Goal: Task Accomplishment & Management: Manage account settings

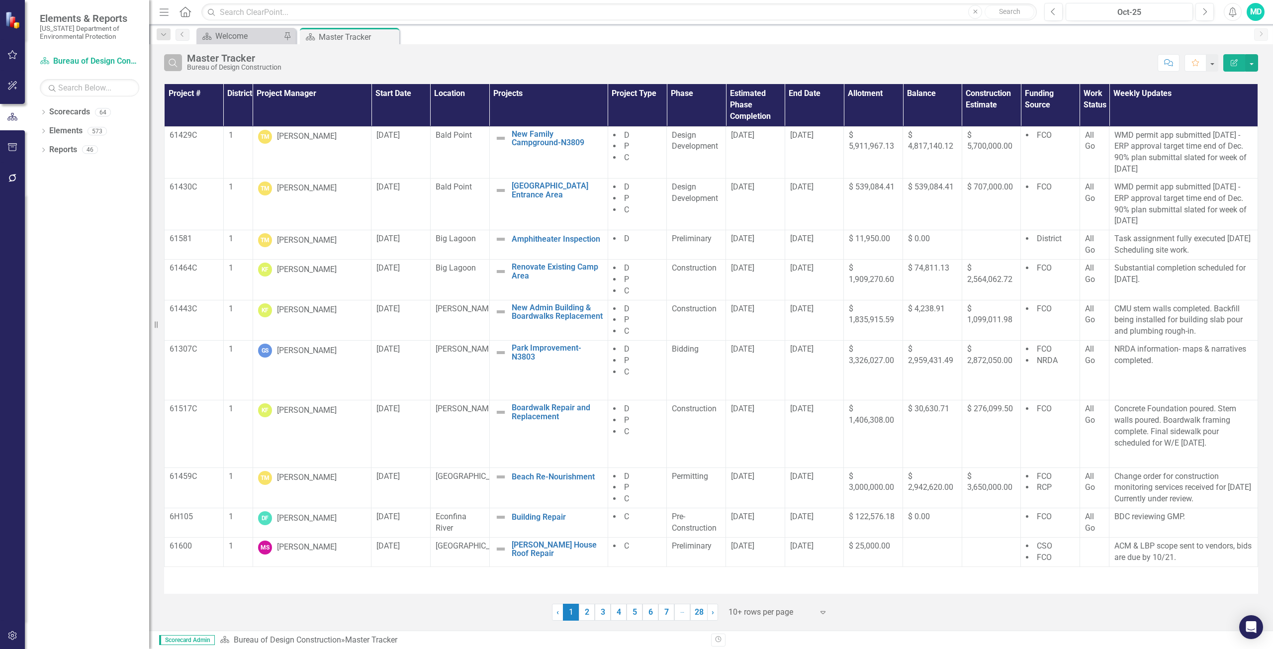
click at [176, 64] on icon "Search" at bounding box center [173, 62] width 11 height 9
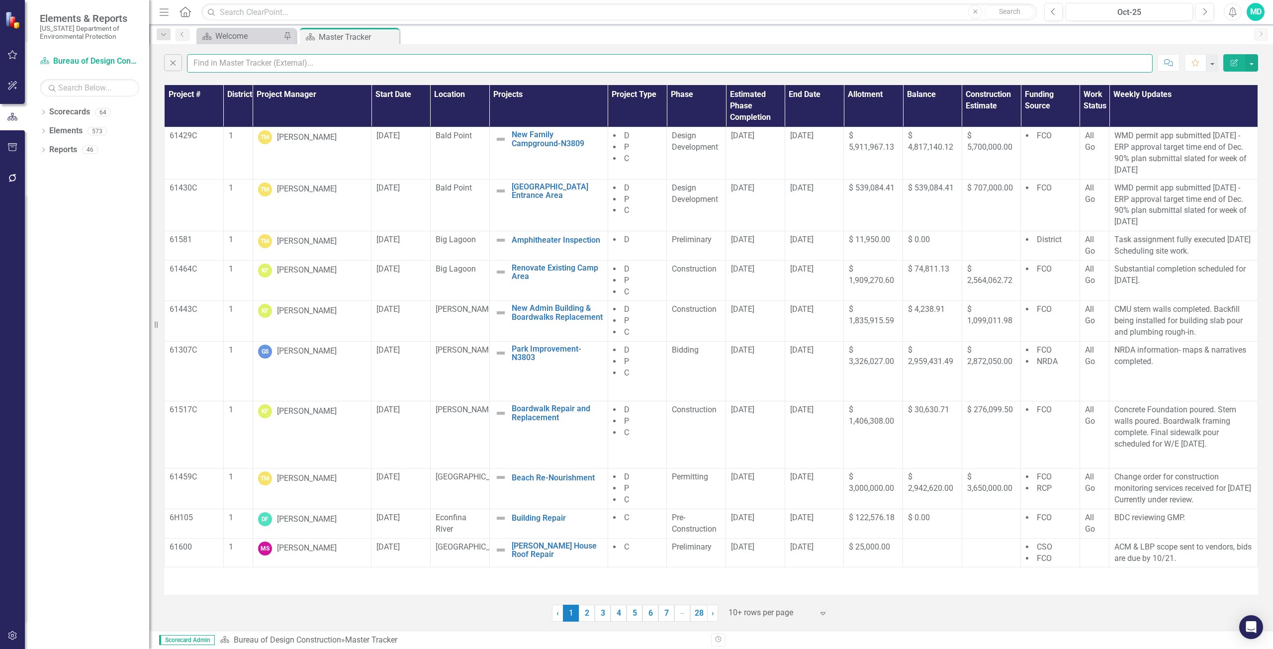
click at [211, 64] on input "text" at bounding box center [670, 63] width 966 height 18
type input "[PERSON_NAME]"
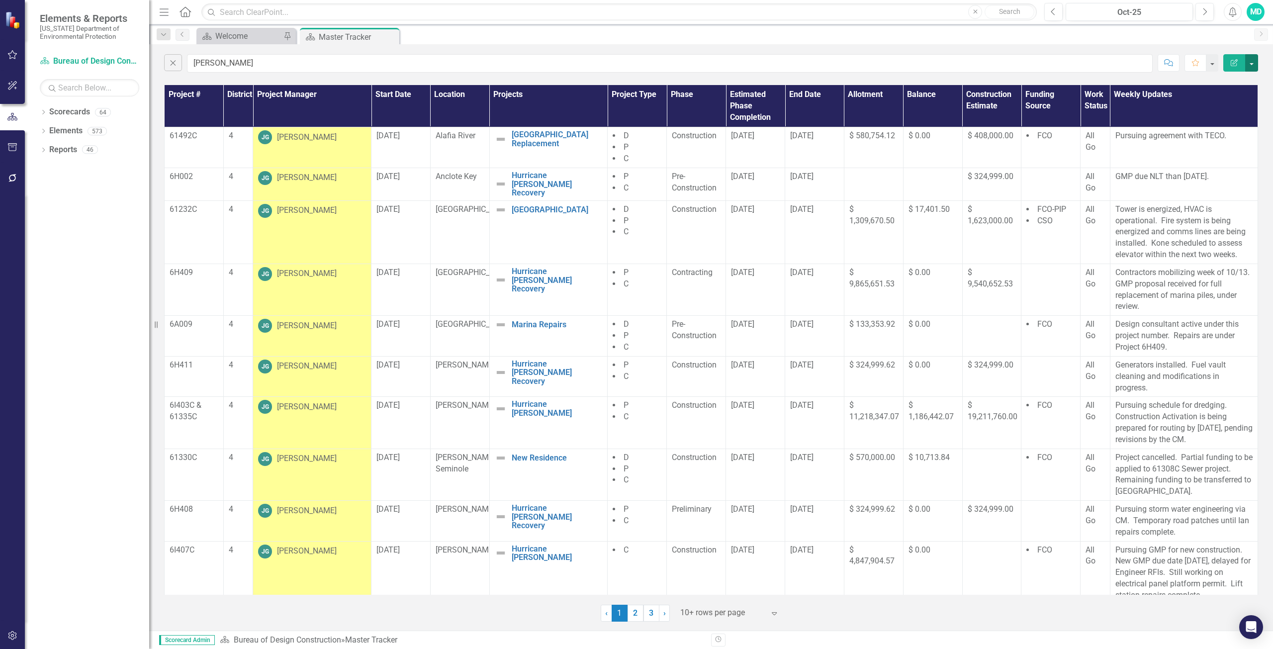
click at [1251, 61] on button "button" at bounding box center [1251, 62] width 13 height 17
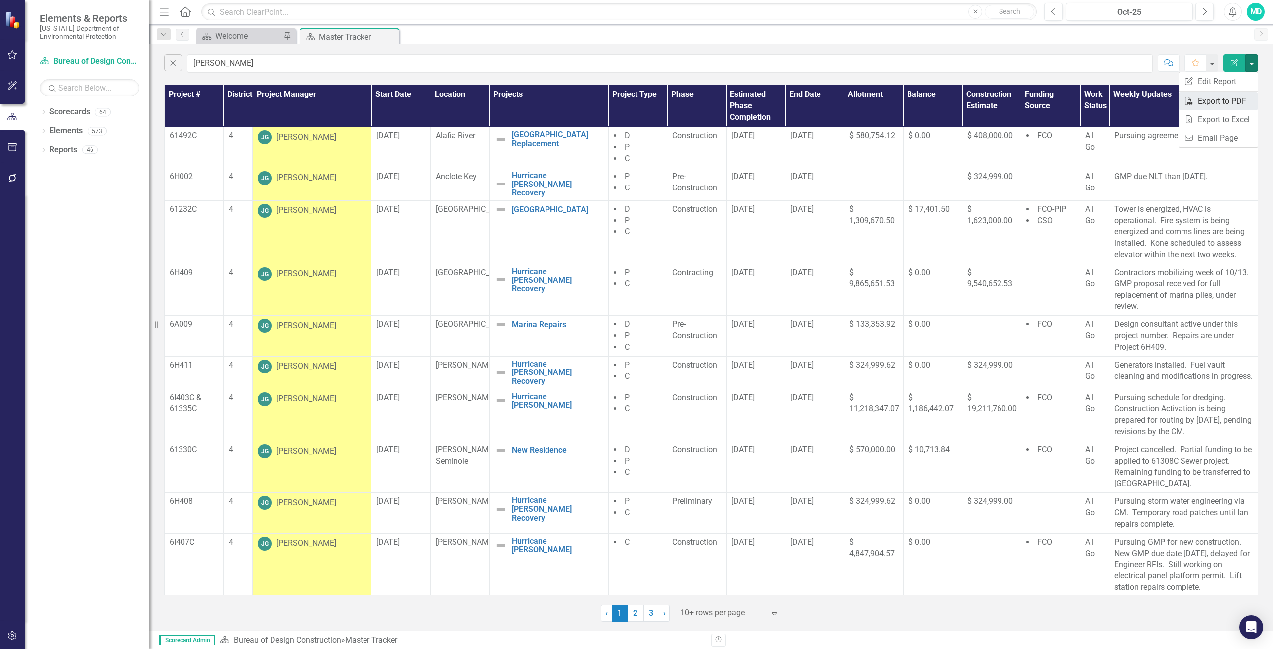
click at [1219, 103] on link "PDF Export to PDF" at bounding box center [1218, 101] width 79 height 18
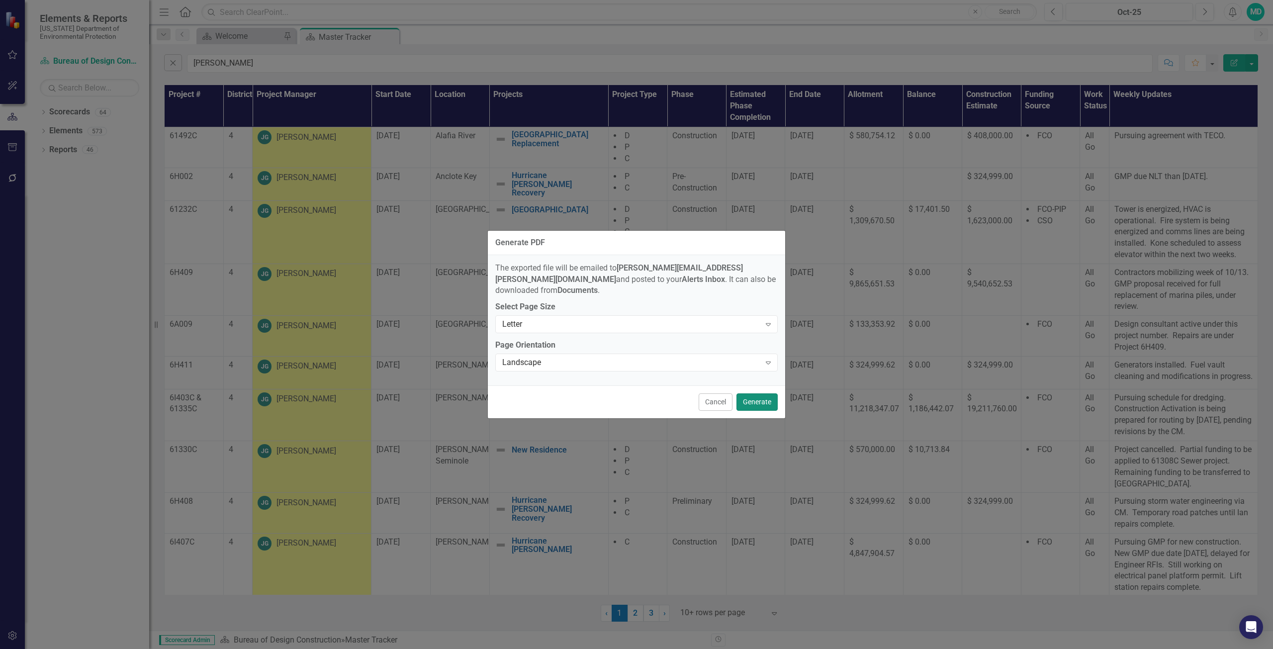
click at [757, 400] on button "Generate" at bounding box center [757, 401] width 41 height 17
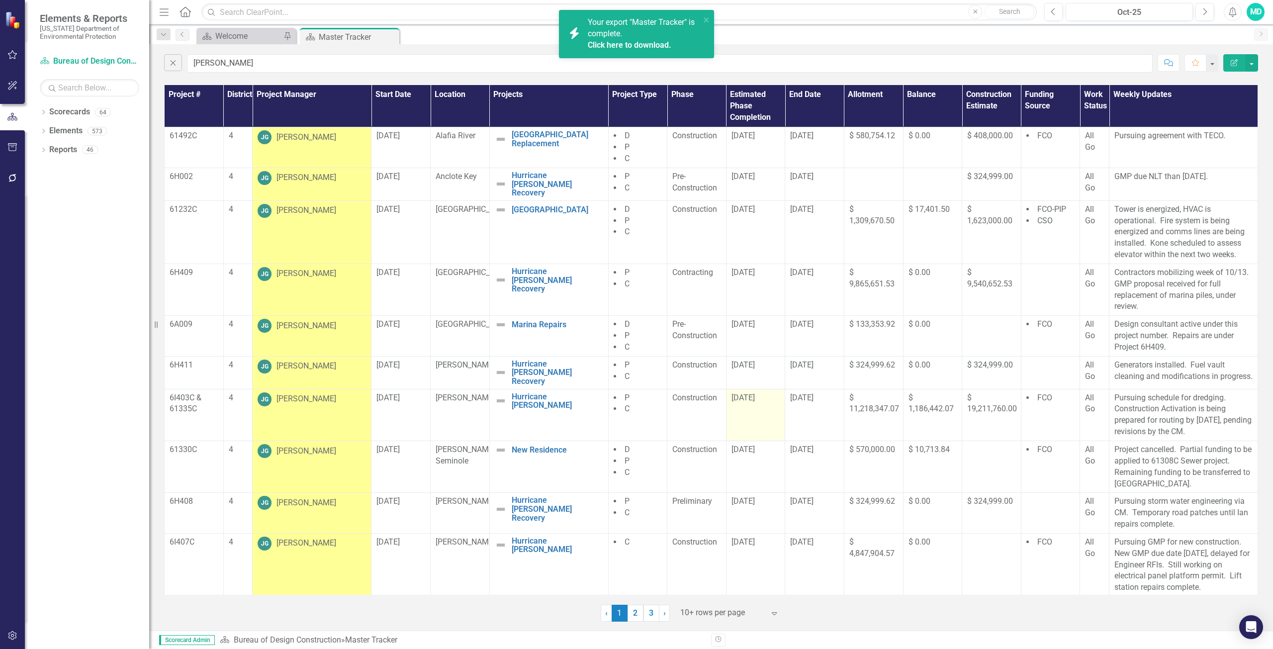
click at [753, 394] on td "[DATE]" at bounding box center [755, 415] width 59 height 52
click at [654, 47] on link "Click here to download." at bounding box center [630, 44] width 84 height 9
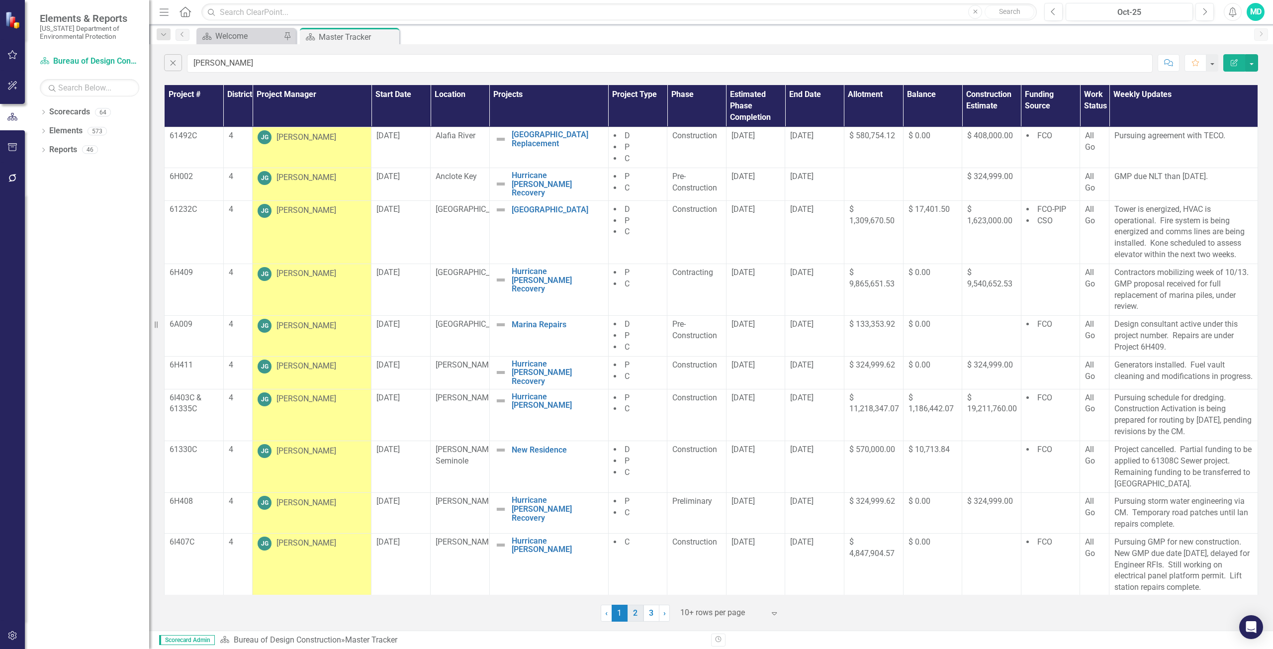
click at [634, 614] on link "2" at bounding box center [636, 613] width 16 height 17
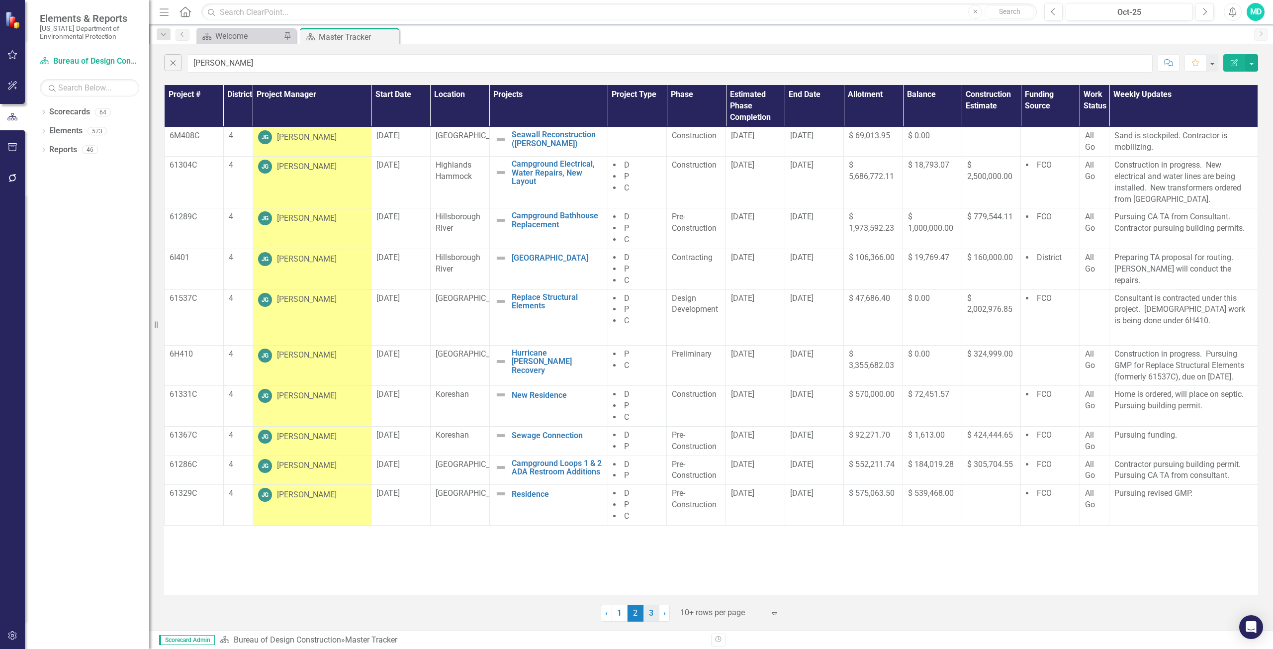
click at [654, 614] on link "3" at bounding box center [652, 613] width 16 height 17
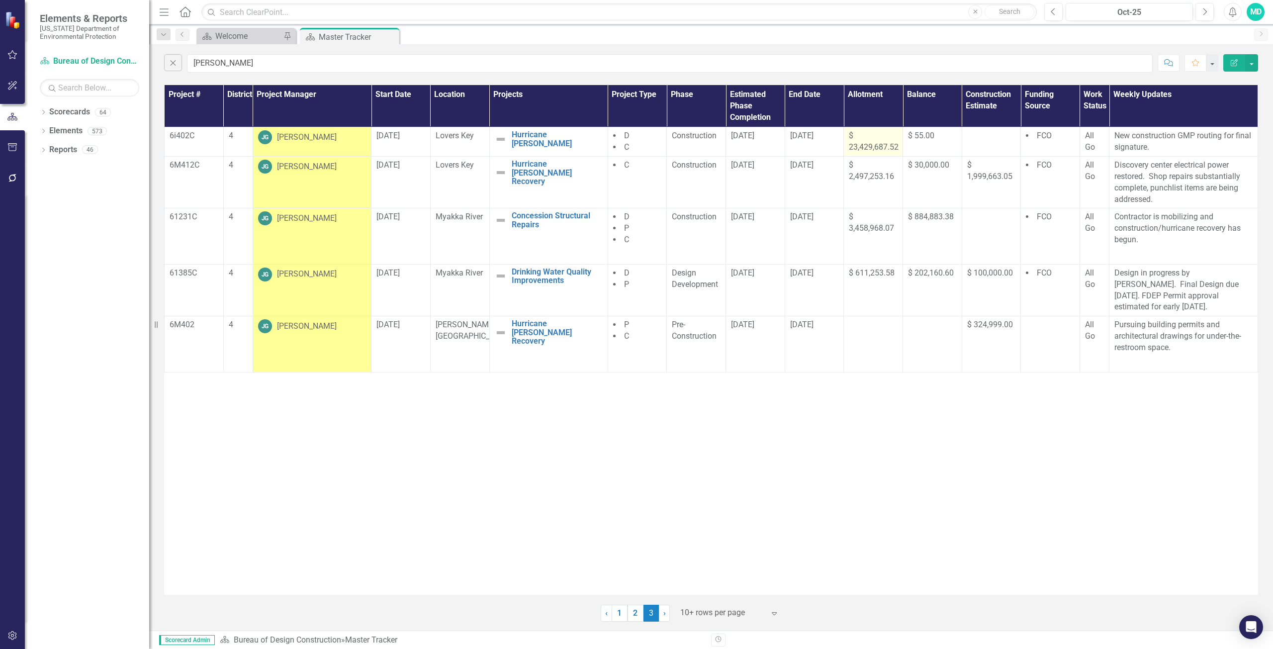
click at [865, 151] on span "$ 23,429,687.52" at bounding box center [874, 141] width 50 height 21
click at [864, 151] on span "$ 23,429,687.52" at bounding box center [874, 141] width 50 height 21
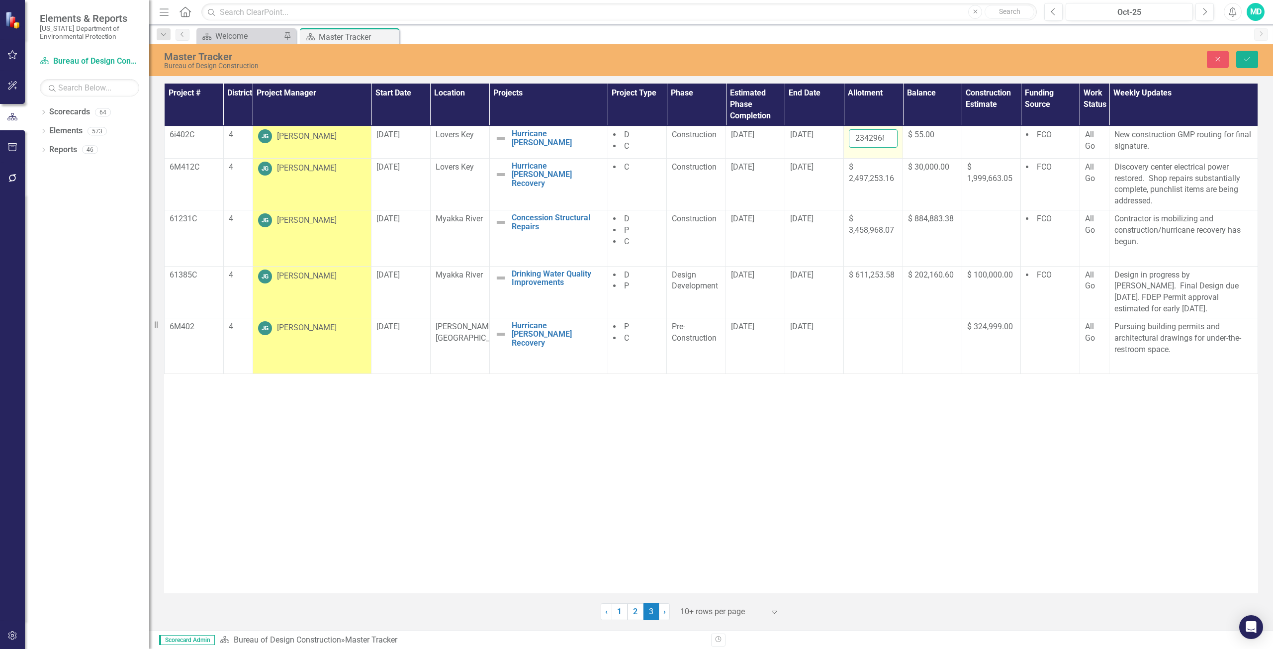
click at [876, 142] on input "23429687.52" at bounding box center [873, 138] width 49 height 18
type input "2"
type input "33506690.71"
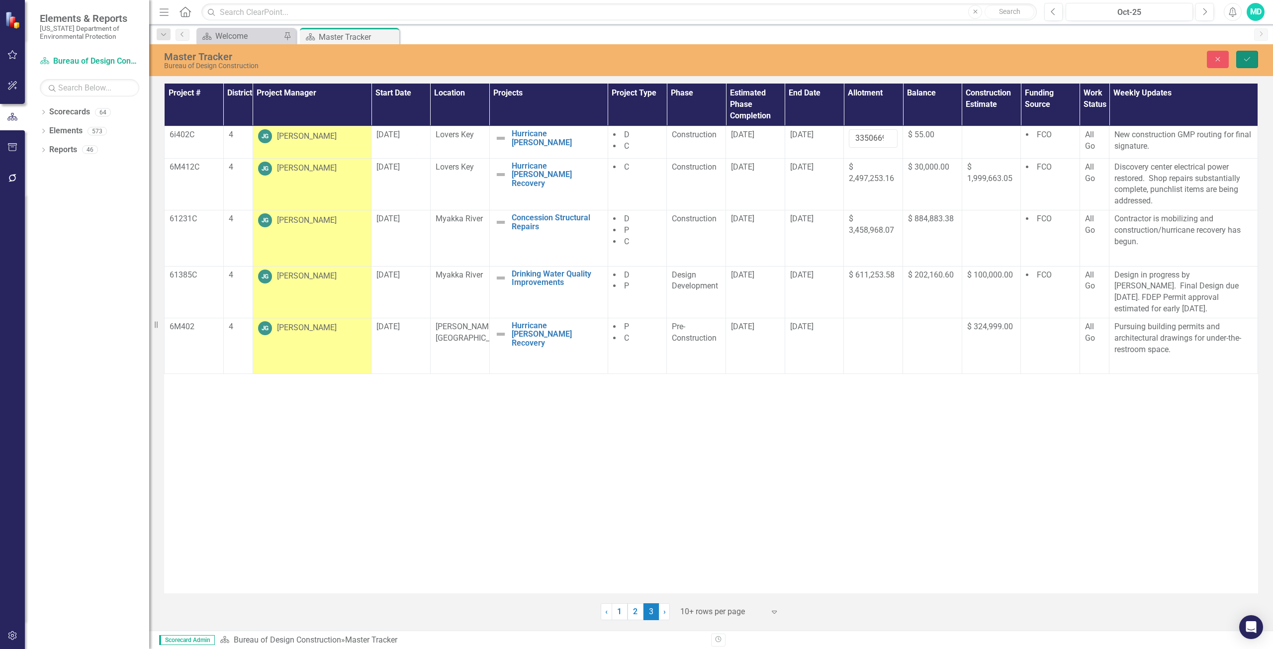
click at [1245, 62] on icon "Save" at bounding box center [1247, 59] width 9 height 7
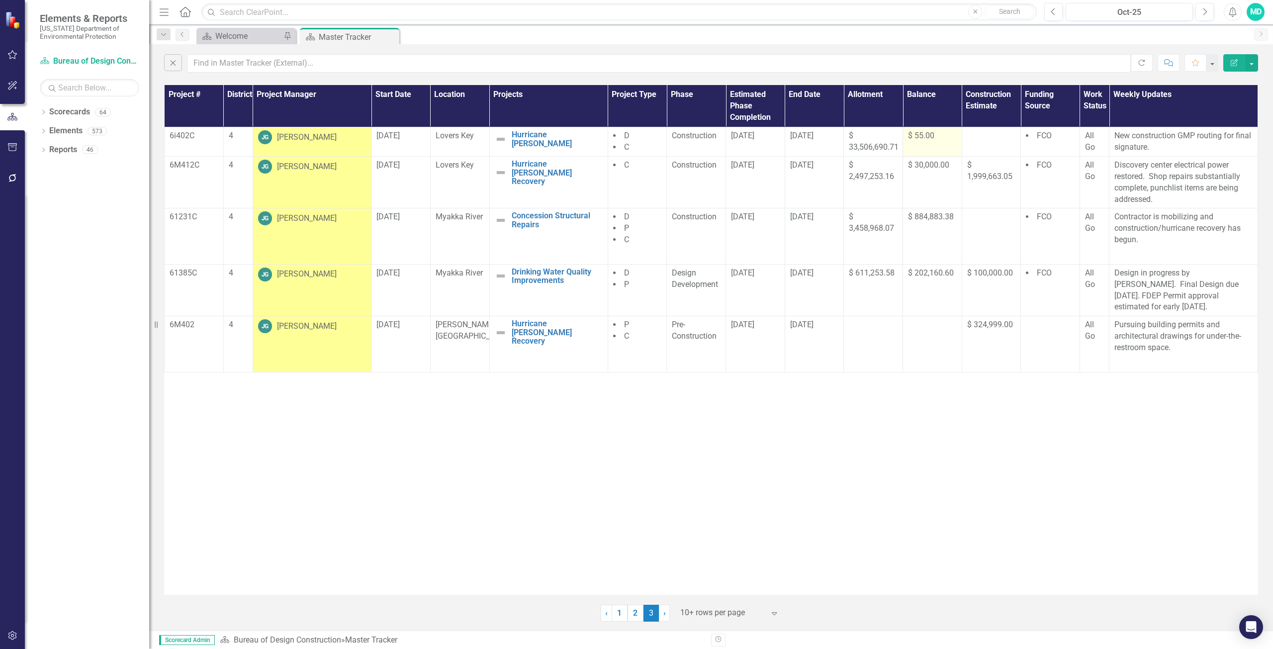
click at [924, 141] on div "$ 55.00" at bounding box center [932, 135] width 49 height 11
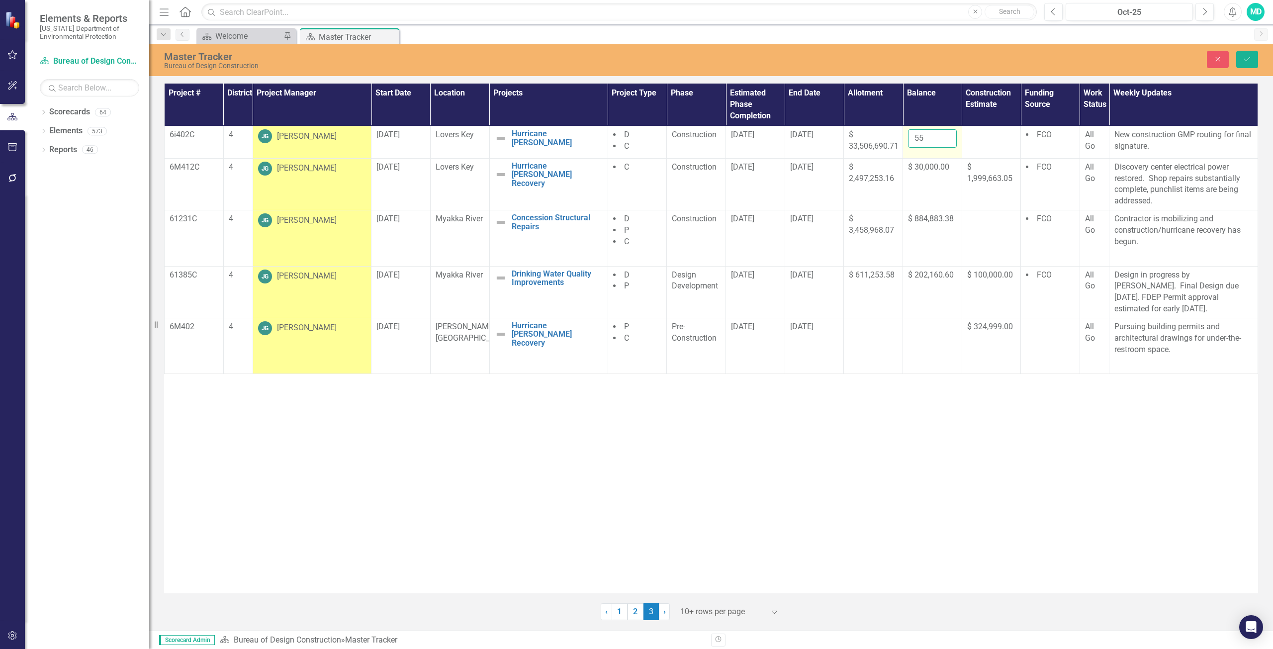
click at [930, 137] on input "55" at bounding box center [932, 138] width 49 height 18
type input "5"
type input "11451205.80"
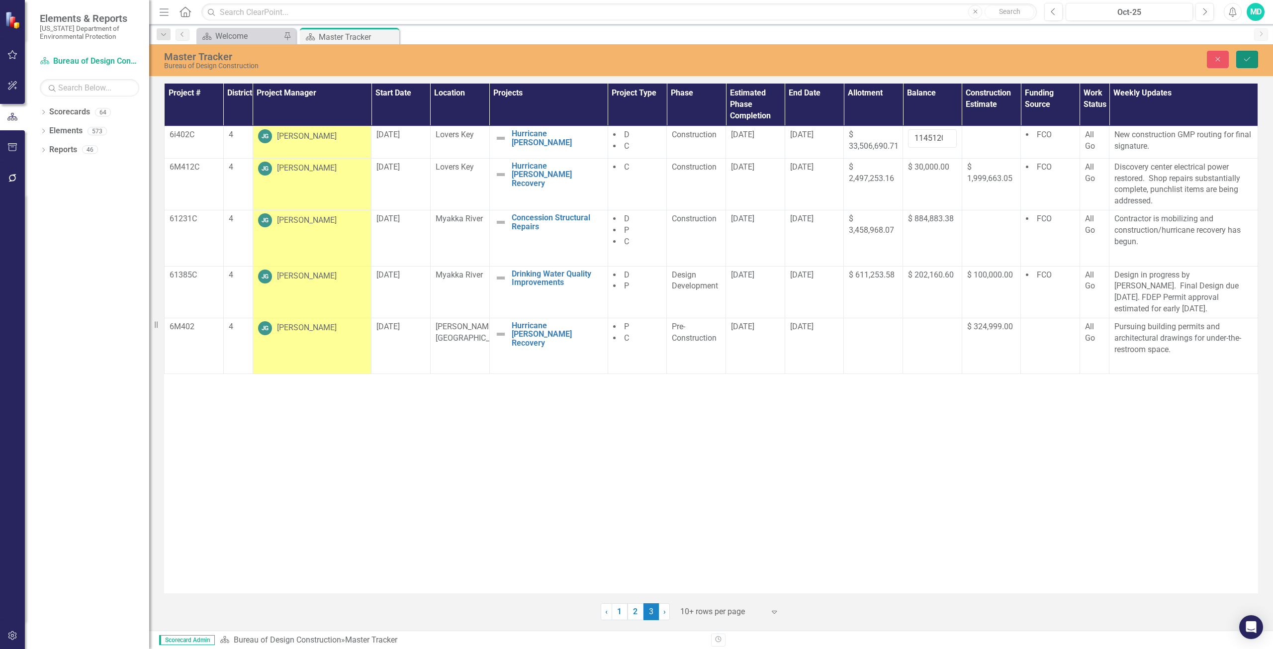
click at [1255, 57] on button "Save" at bounding box center [1247, 59] width 22 height 17
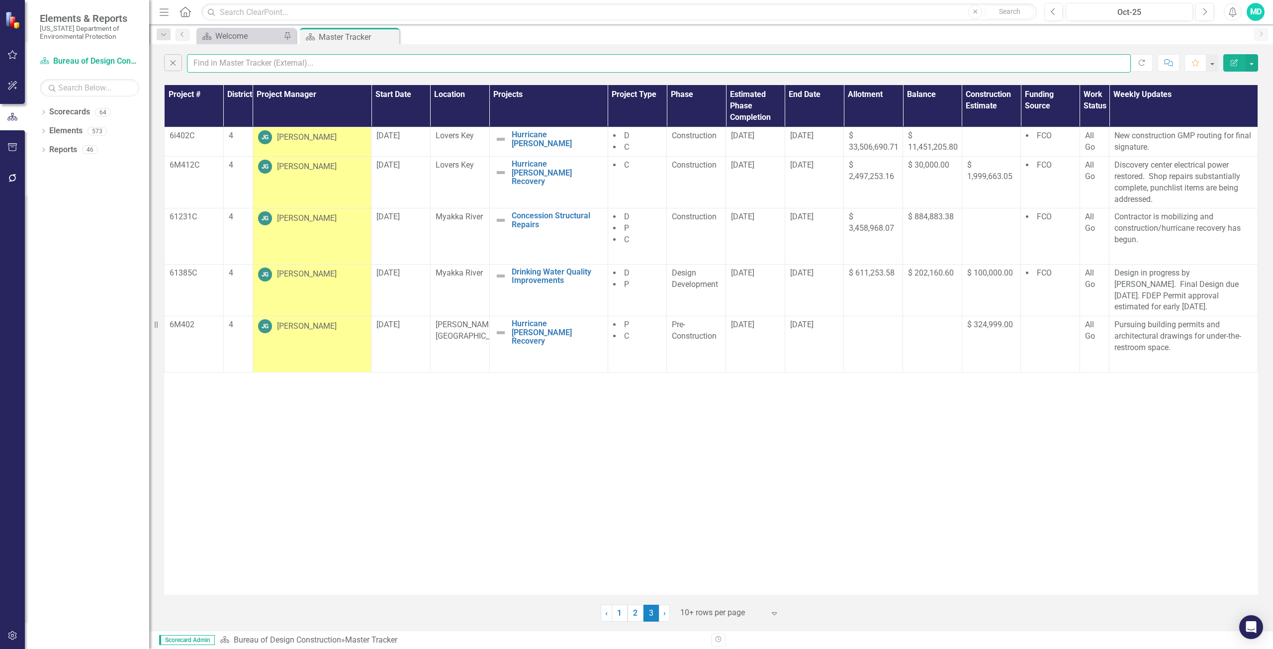
click at [226, 62] on input "text" at bounding box center [659, 63] width 944 height 18
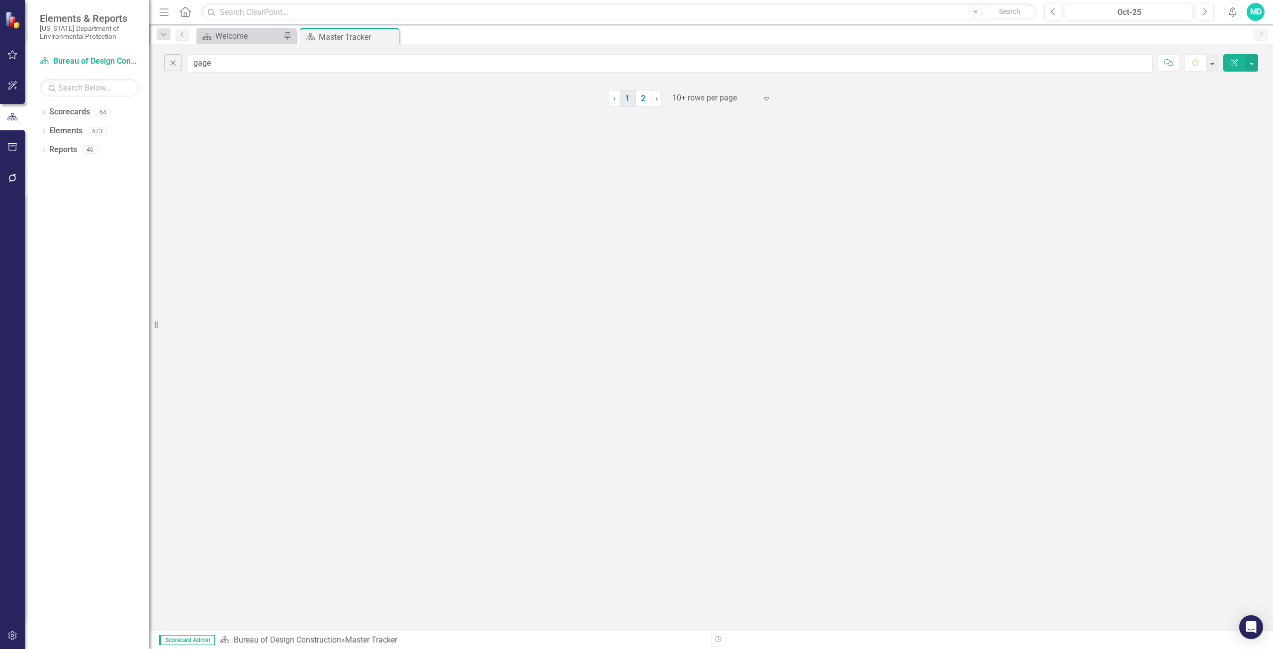
click at [628, 102] on link "1" at bounding box center [628, 98] width 16 height 17
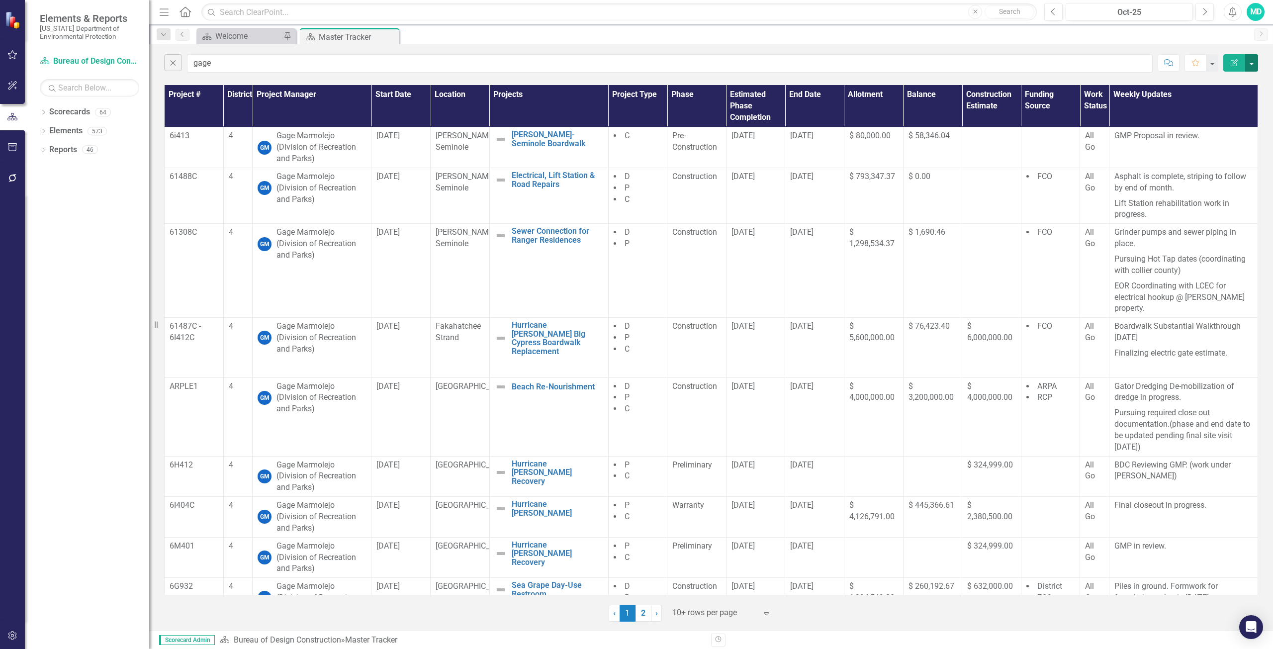
click at [1249, 64] on button "button" at bounding box center [1251, 62] width 13 height 17
click at [1224, 102] on link "PDF Export to PDF" at bounding box center [1218, 101] width 79 height 18
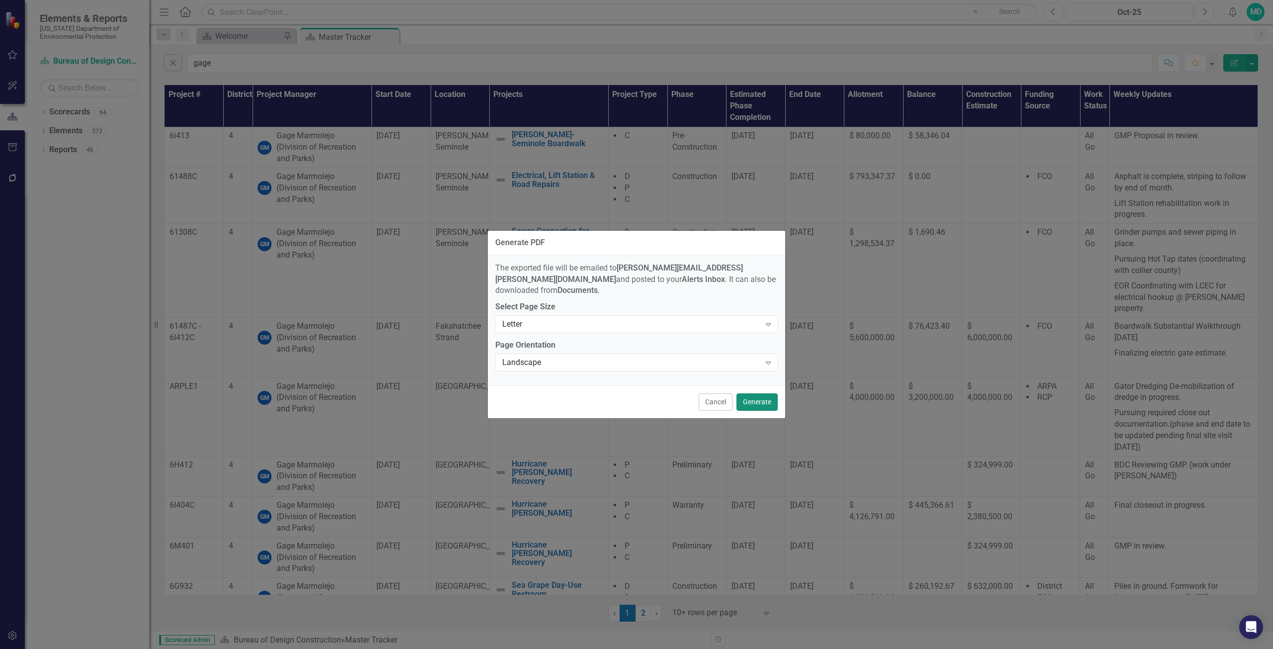
click at [773, 401] on button "Generate" at bounding box center [757, 401] width 41 height 17
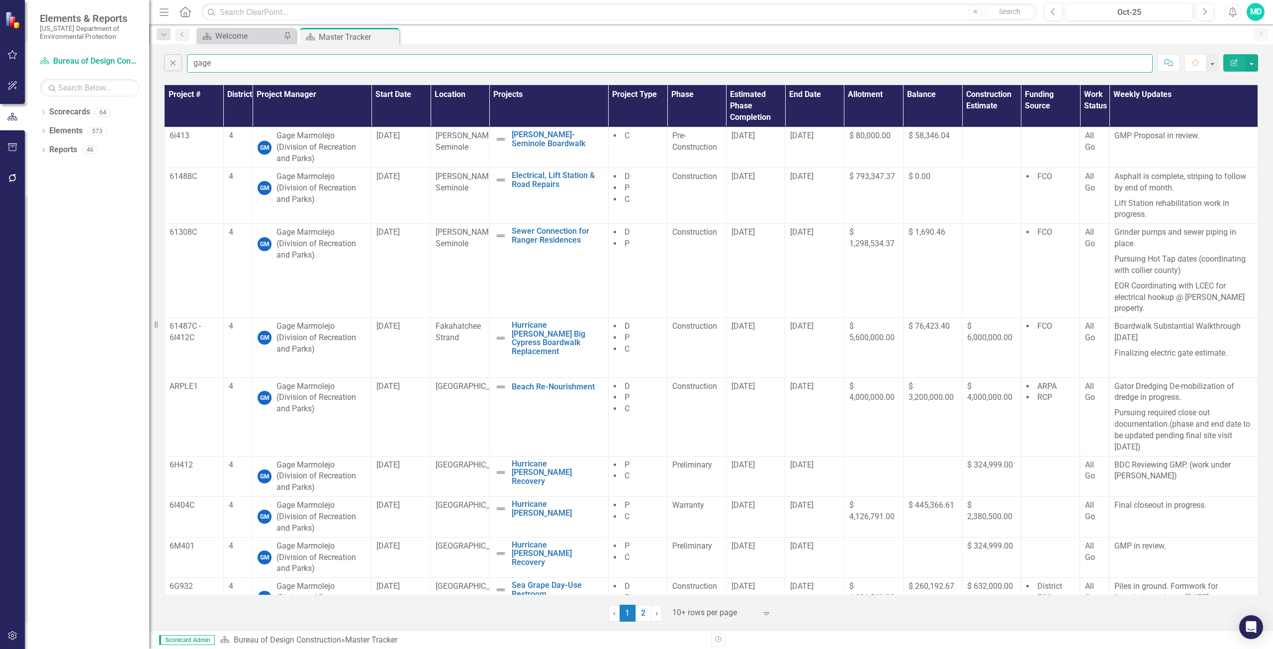
click at [257, 71] on input "gage" at bounding box center [670, 63] width 966 height 18
type input "g"
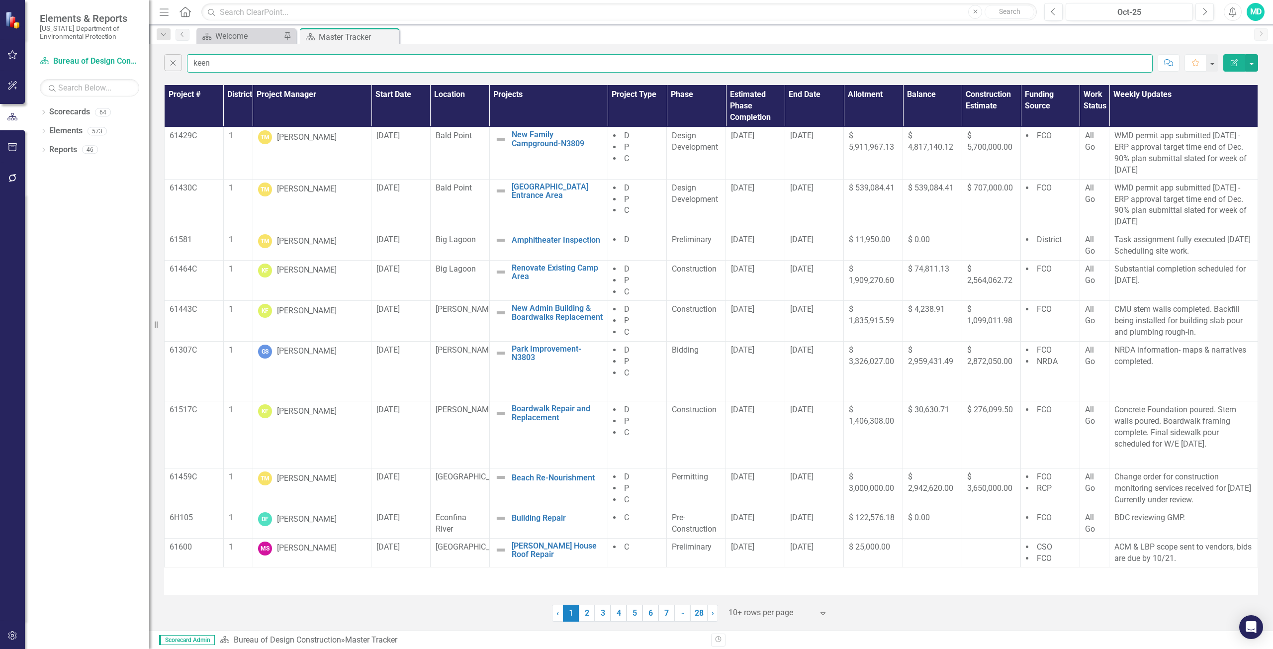
type input "keen"
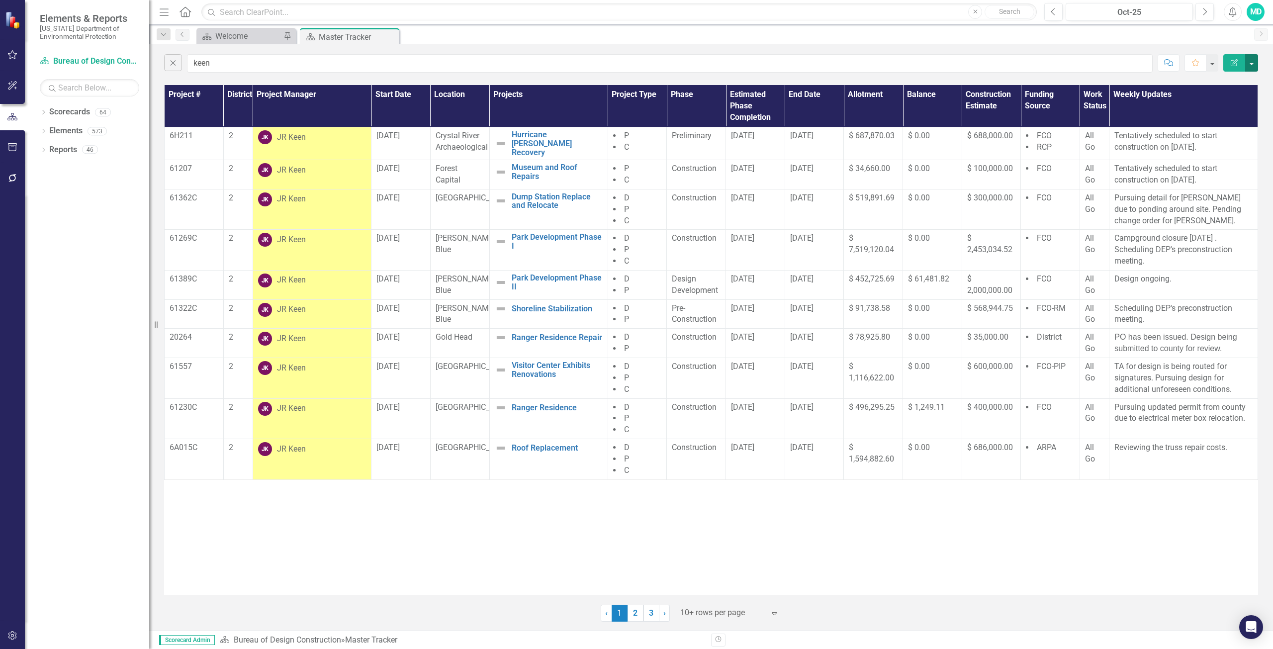
click at [1255, 66] on button "button" at bounding box center [1251, 62] width 13 height 17
click at [1227, 99] on link "PDF Export to PDF" at bounding box center [1218, 101] width 79 height 18
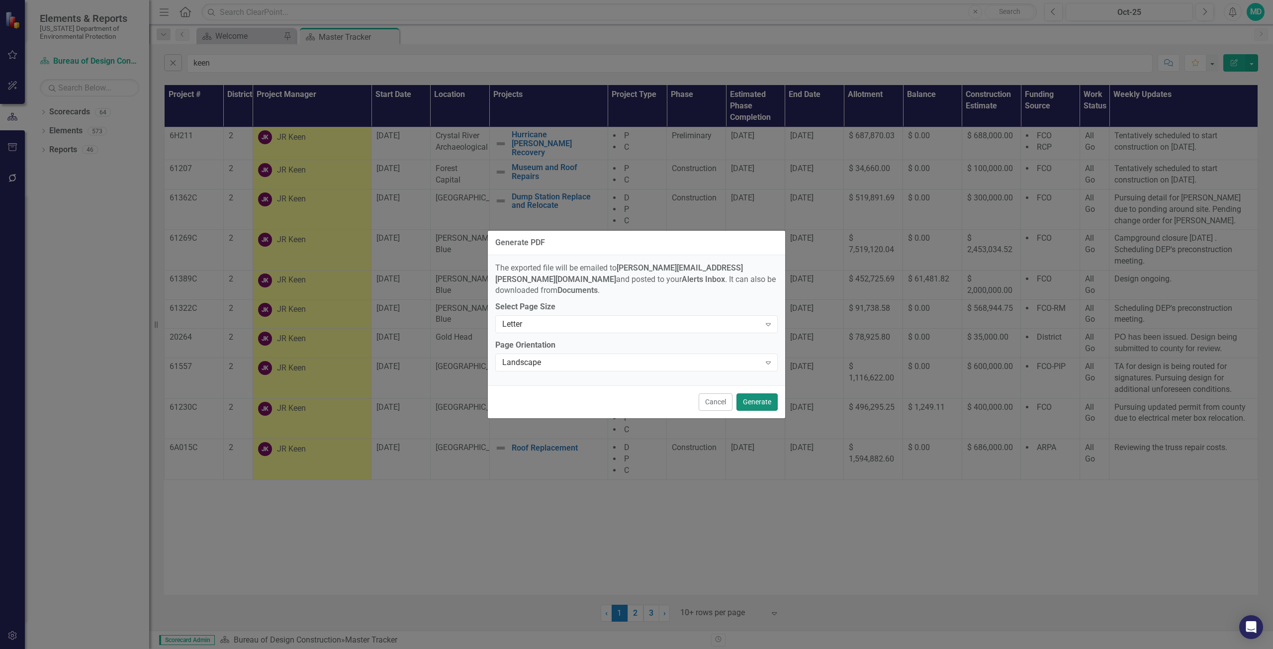
click at [758, 399] on button "Generate" at bounding box center [757, 401] width 41 height 17
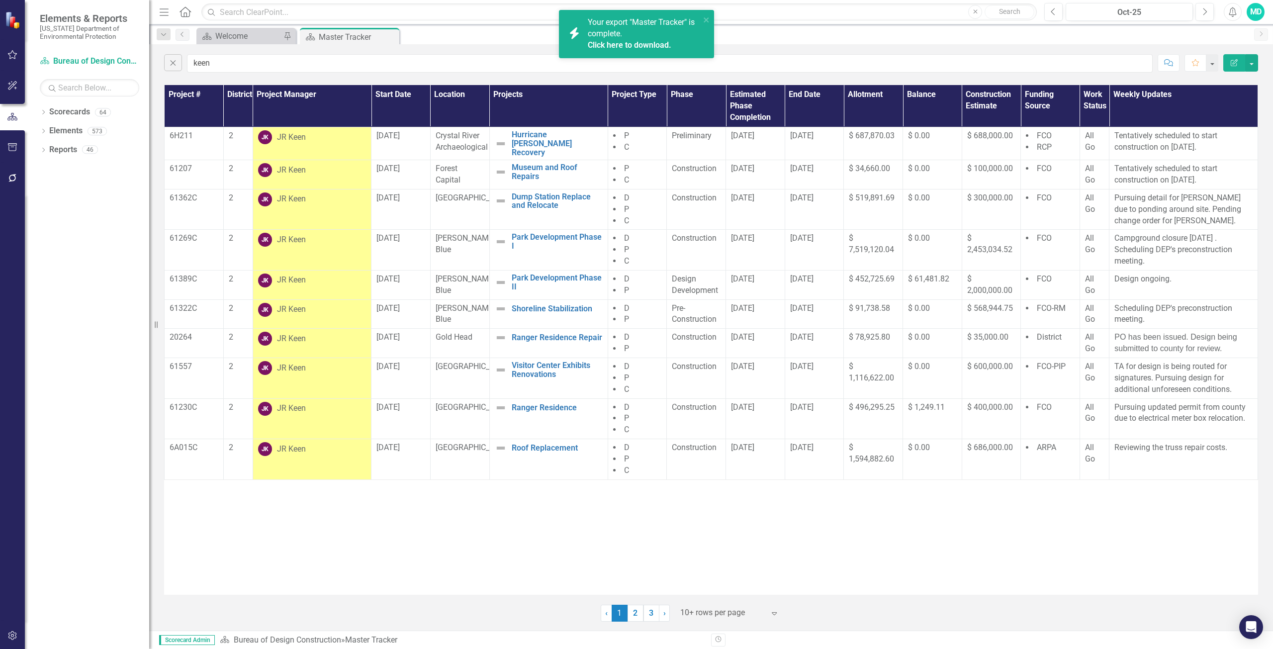
click at [621, 33] on span "Your export "Master Tracker" is complete. Click here to download." at bounding box center [643, 34] width 110 height 34
click at [1258, 15] on div "MD" at bounding box center [1256, 12] width 18 height 18
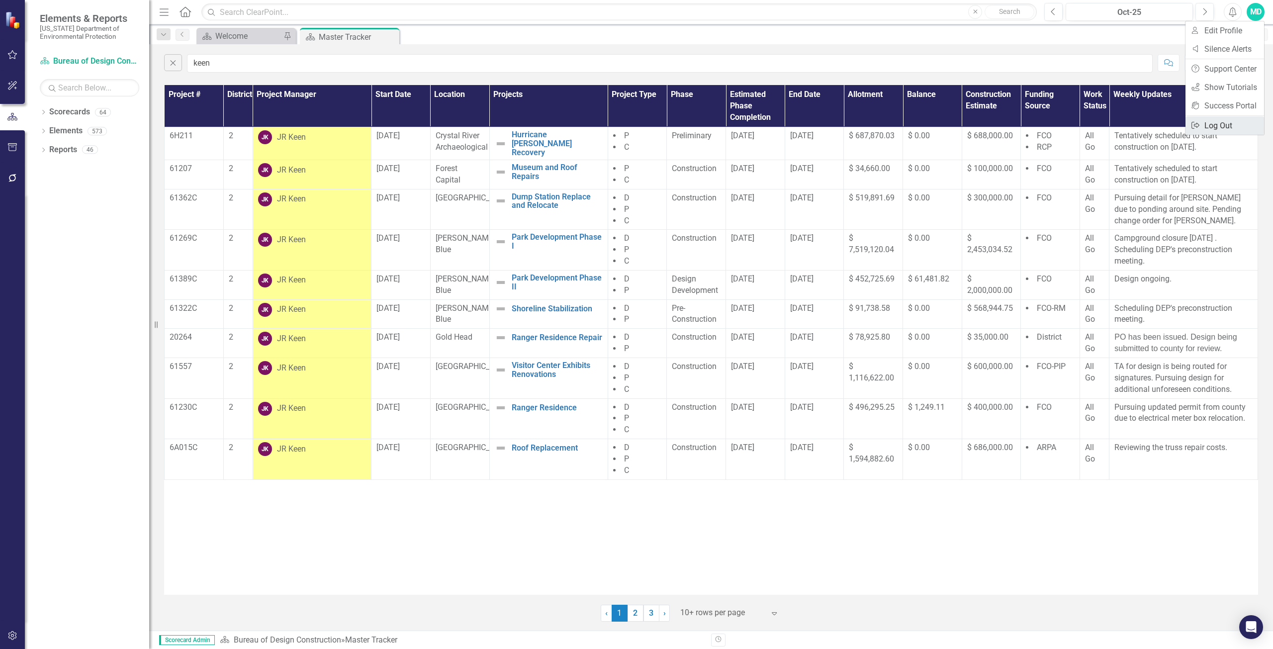
click at [1214, 122] on link "Logout Log Out" at bounding box center [1225, 125] width 79 height 18
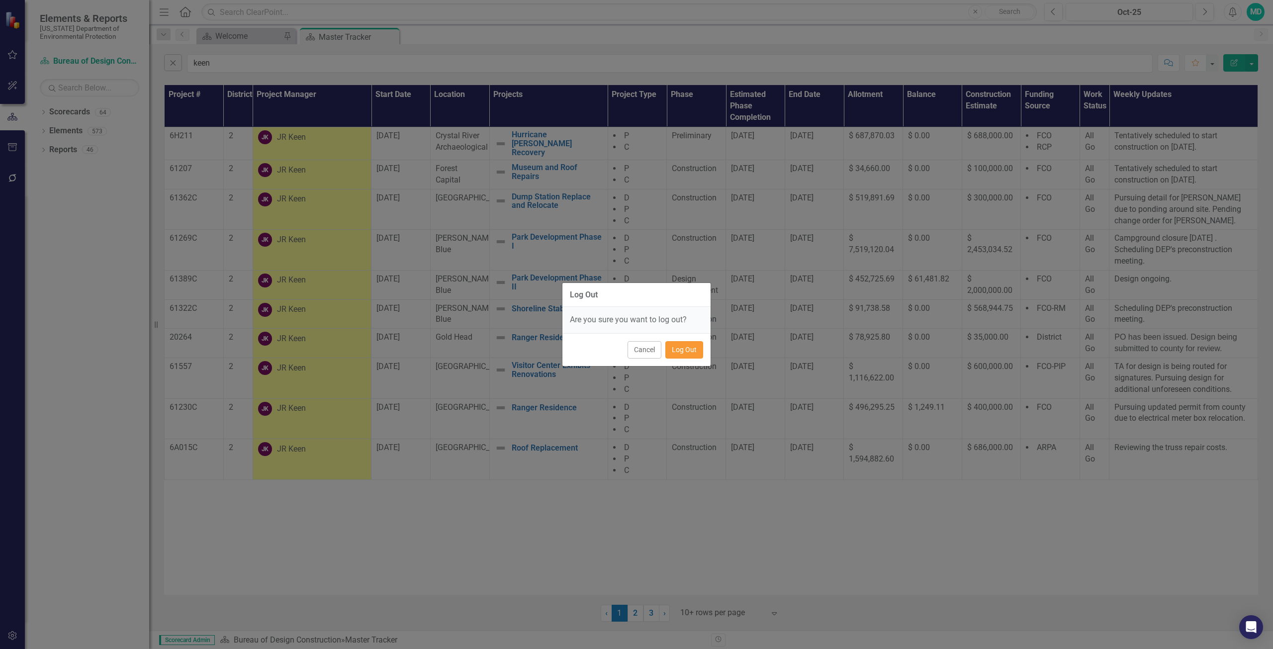
click at [685, 353] on button "Log Out" at bounding box center [684, 349] width 38 height 17
